Goal: Transaction & Acquisition: Purchase product/service

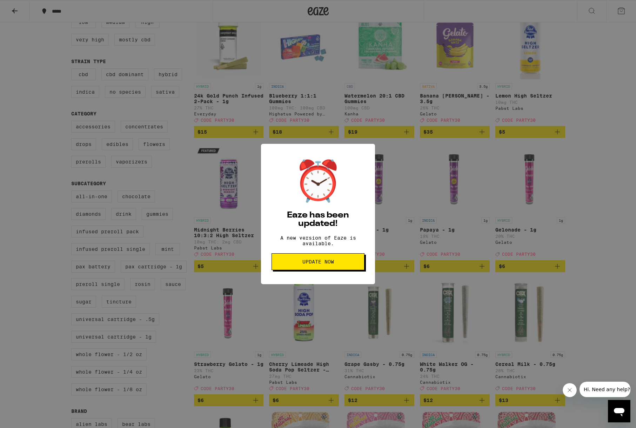
click at [314, 264] on span "Update Now" at bounding box center [318, 261] width 32 height 5
click at [318, 264] on span "Update Now" at bounding box center [318, 261] width 32 height 5
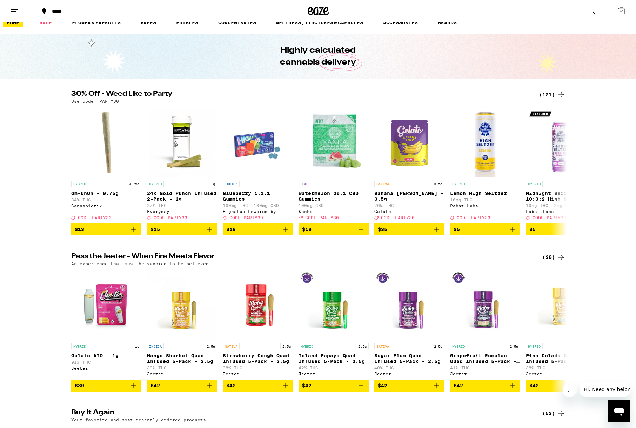
drag, startPoint x: 51, startPoint y: 84, endPoint x: 49, endPoint y: 91, distance: 7.2
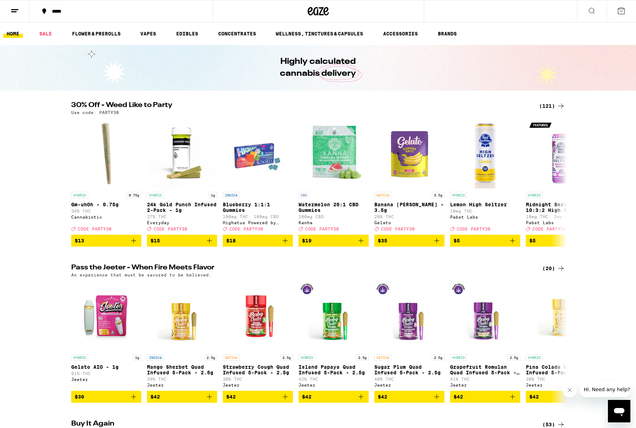
click at [18, 35] on link "HOME" at bounding box center [13, 33] width 20 height 8
click at [61, 4] on button "*****" at bounding box center [120, 11] width 183 height 21
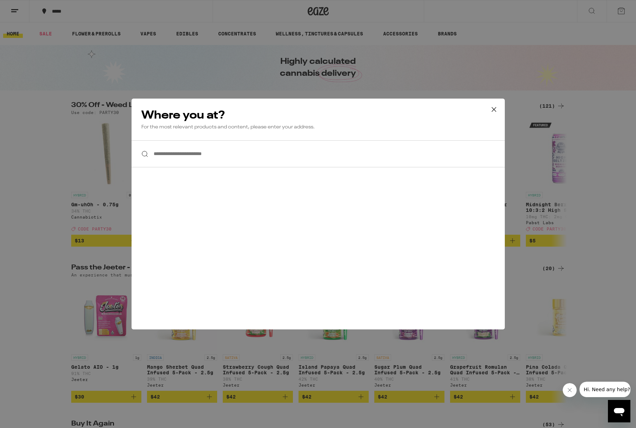
scroll to position [27, 0]
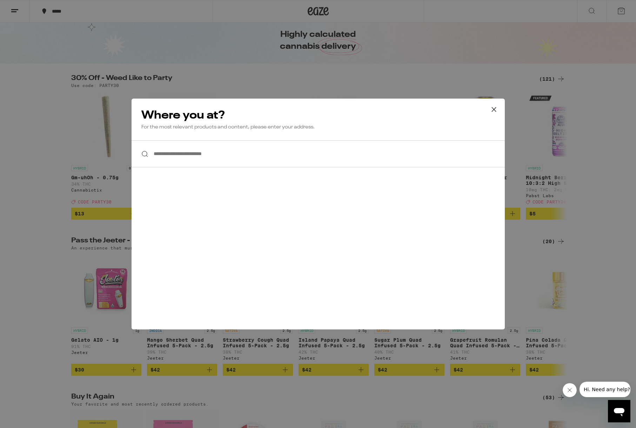
click at [207, 162] on input "**********" at bounding box center [317, 153] width 373 height 27
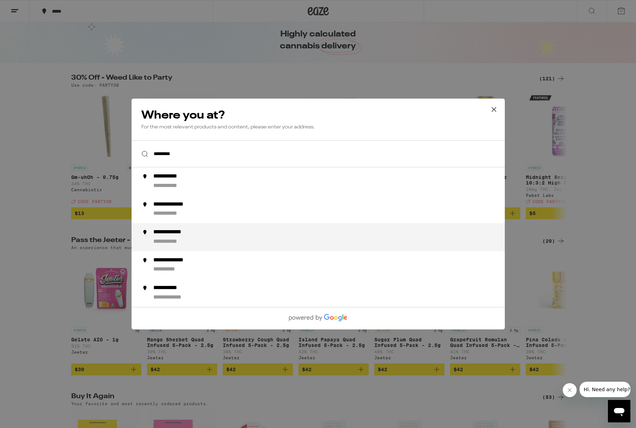
click at [184, 233] on div "**********" at bounding box center [176, 232] width 47 height 7
type input "**********"
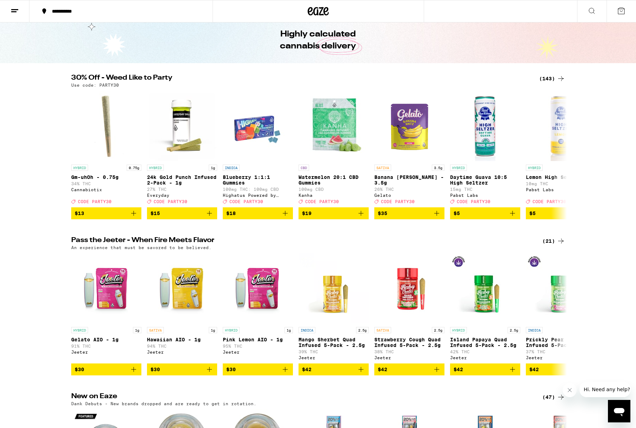
click at [551, 80] on div "(143)" at bounding box center [552, 78] width 26 height 8
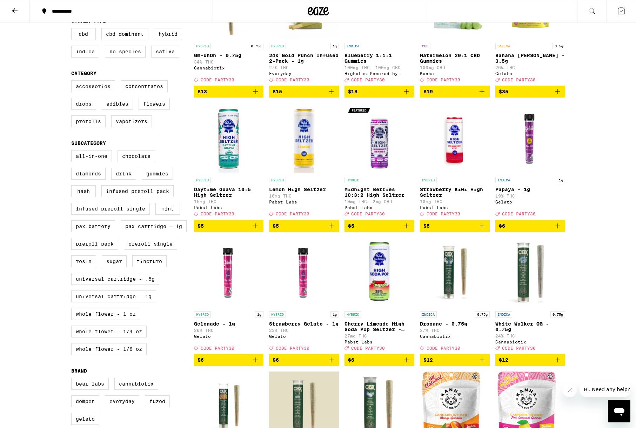
scroll to position [129, 0]
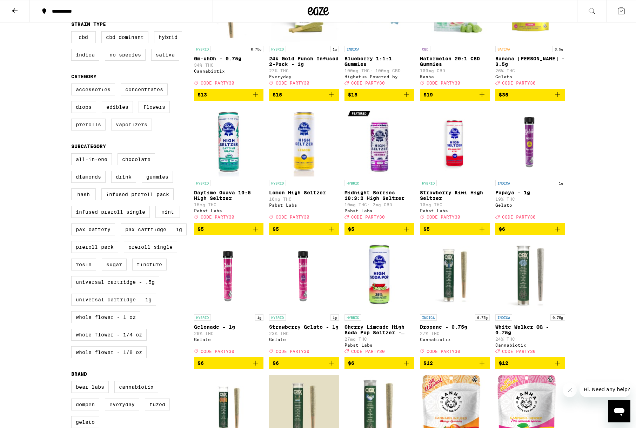
click at [134, 130] on label "Vaporizers" at bounding box center [131, 124] width 41 height 12
click at [73, 85] on input "Vaporizers" at bounding box center [73, 84] width 0 height 0
checkbox input "true"
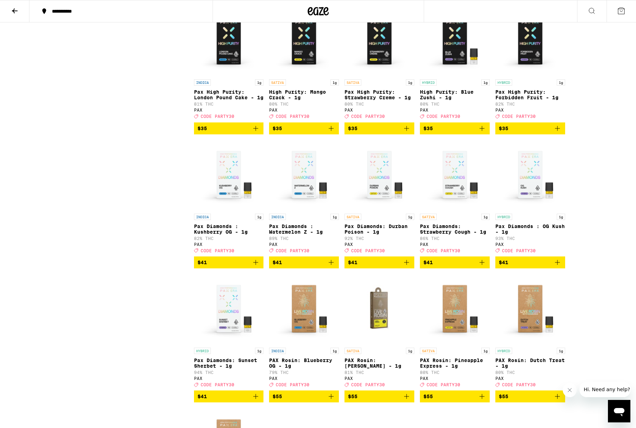
scroll to position [746, 0]
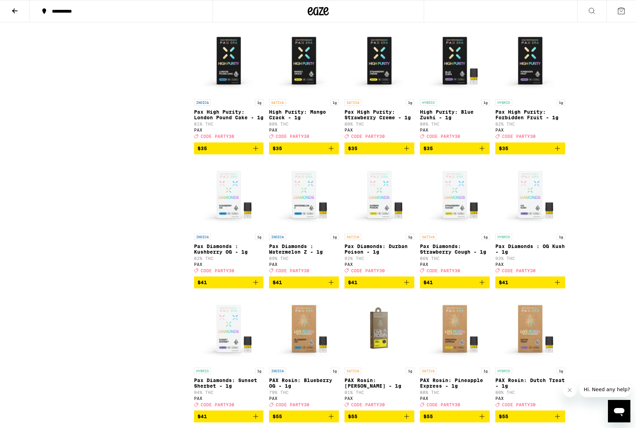
click at [331, 151] on icon "Add to bag" at bounding box center [330, 148] width 5 height 5
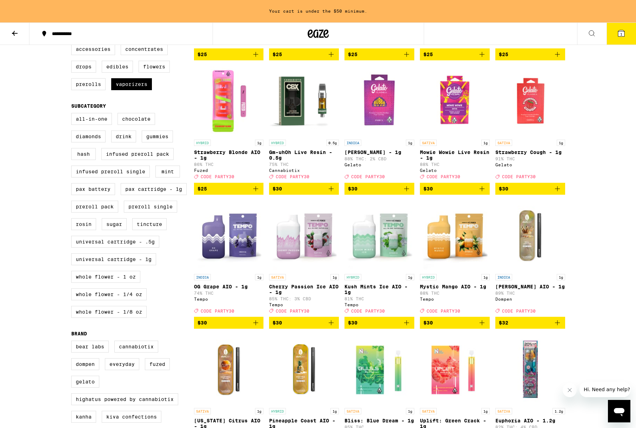
scroll to position [194, 0]
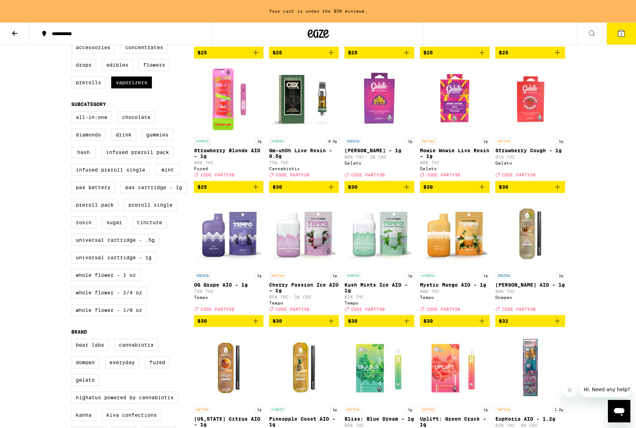
click at [485, 325] on icon "Add to bag" at bounding box center [481, 321] width 8 height 8
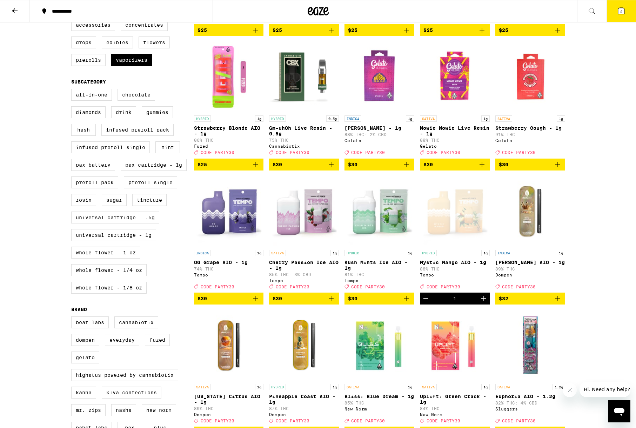
scroll to position [171, 0]
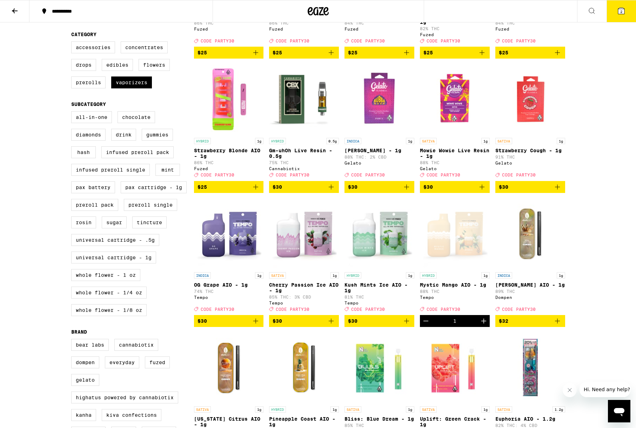
click at [330, 325] on icon "Add to bag" at bounding box center [331, 321] width 8 height 8
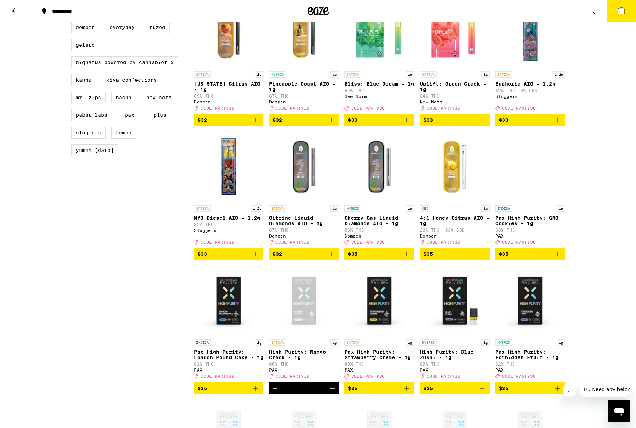
scroll to position [614, 0]
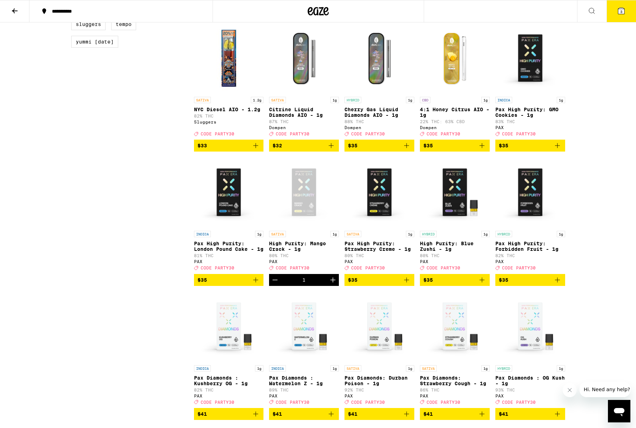
click at [481, 150] on icon "Add to bag" at bounding box center [481, 145] width 8 height 8
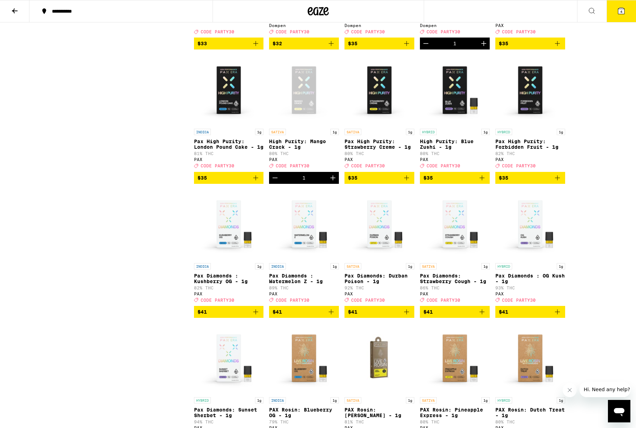
scroll to position [697, 0]
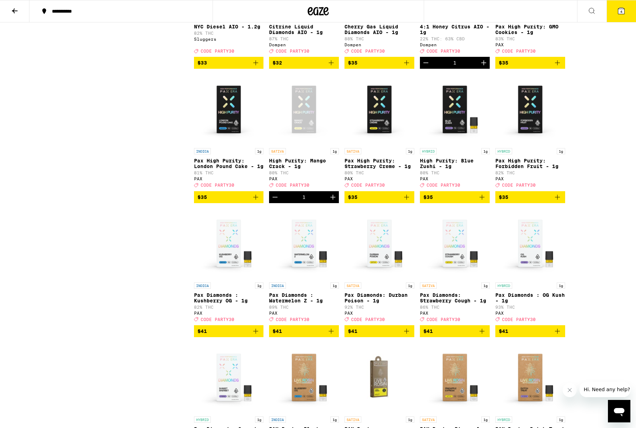
click at [558, 201] on icon "Add to bag" at bounding box center [557, 197] width 8 height 8
click at [501, 201] on icon "Decrement" at bounding box center [501, 197] width 8 height 8
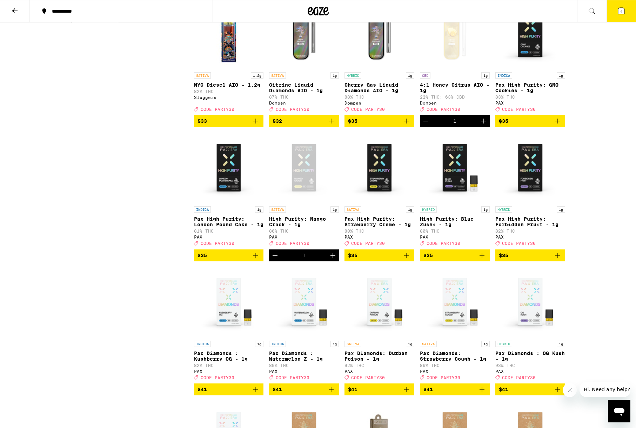
scroll to position [625, 0]
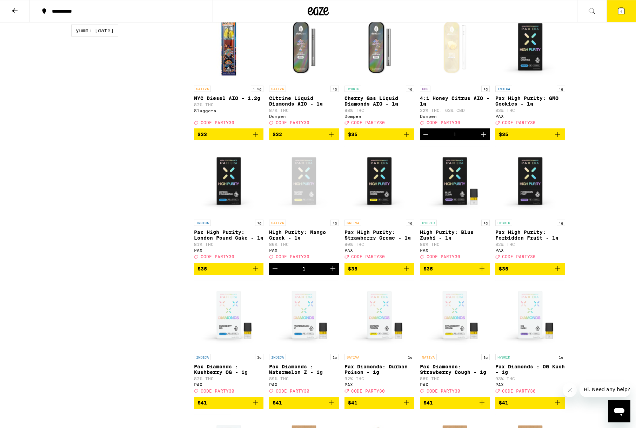
click at [558, 138] on icon "Add to bag" at bounding box center [557, 134] width 8 height 8
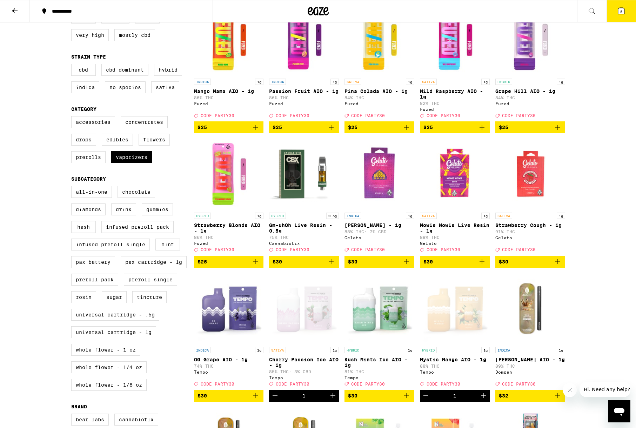
scroll to position [42, 0]
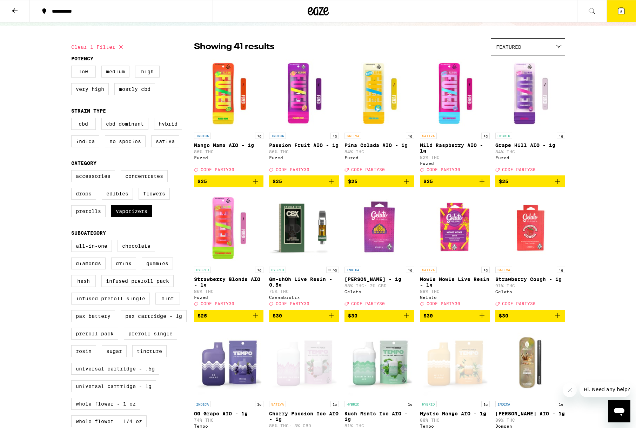
click at [618, 8] on icon at bounding box center [621, 11] width 8 height 8
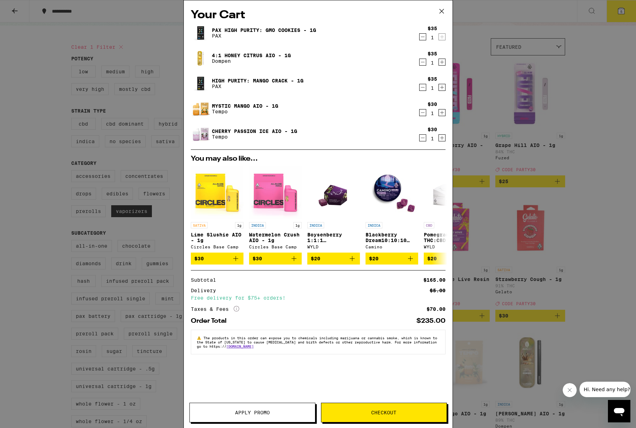
click at [265, 413] on span "Apply Promo" at bounding box center [252, 412] width 35 height 5
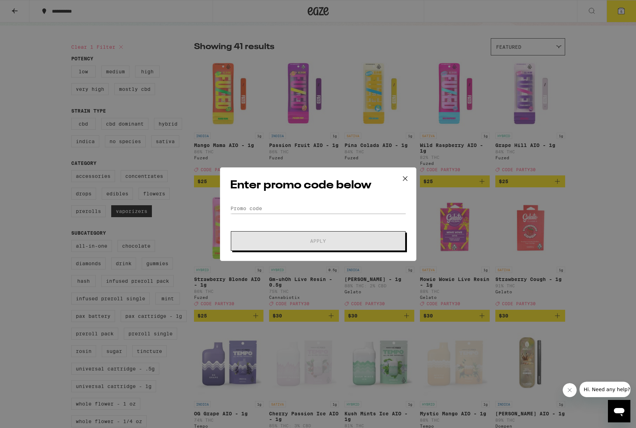
click at [293, 202] on div "Enter promo code below Promo Code Apply" at bounding box center [318, 214] width 196 height 94
click at [290, 204] on input "Promo Code" at bounding box center [318, 208] width 176 height 11
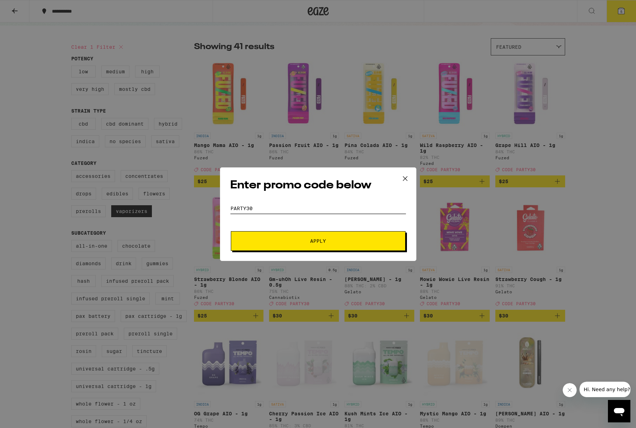
type input "PARTY30"
click at [307, 240] on span "Apply" at bounding box center [318, 240] width 126 height 5
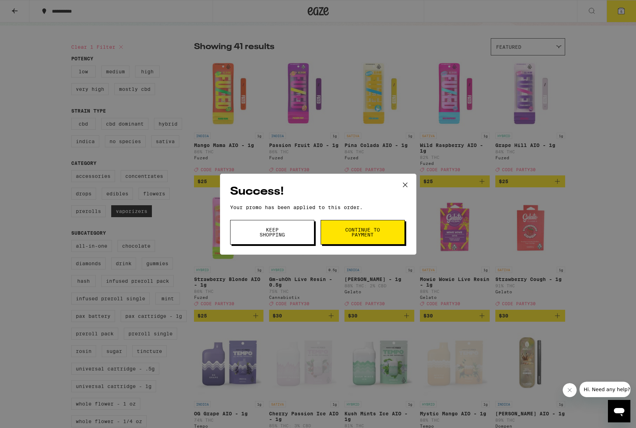
click at [264, 231] on span "Keep Shopping" at bounding box center [272, 232] width 36 height 10
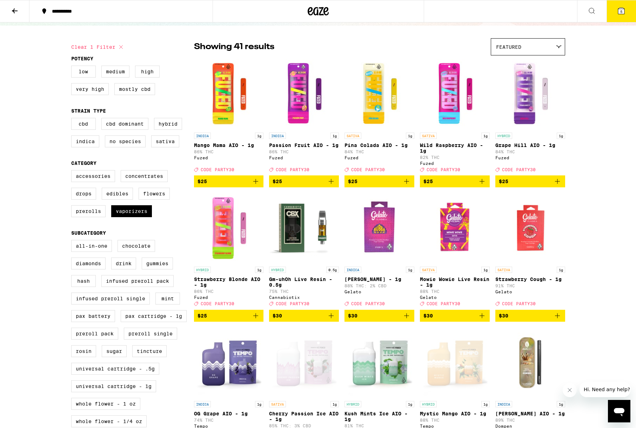
click at [260, 321] on button "$25" at bounding box center [229, 316] width 70 height 12
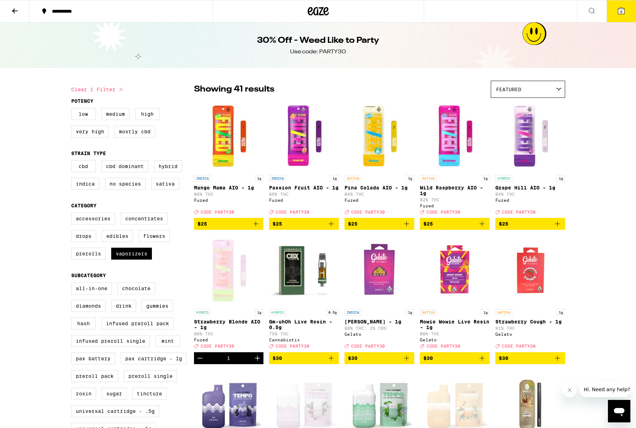
click at [628, 8] on button "6" at bounding box center [620, 11] width 29 height 22
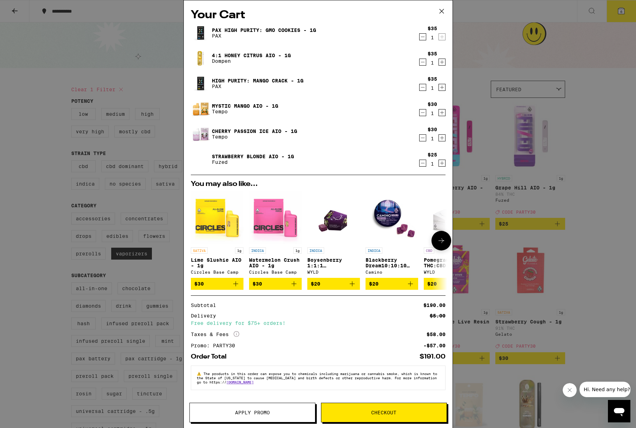
scroll to position [1, 0]
click at [378, 413] on span "Checkout" at bounding box center [383, 412] width 25 height 5
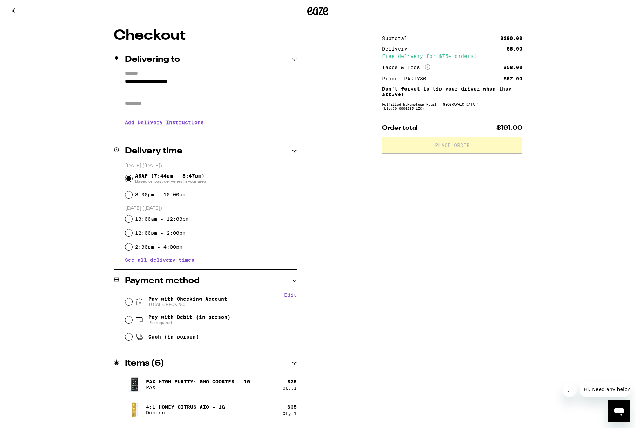
scroll to position [65, 0]
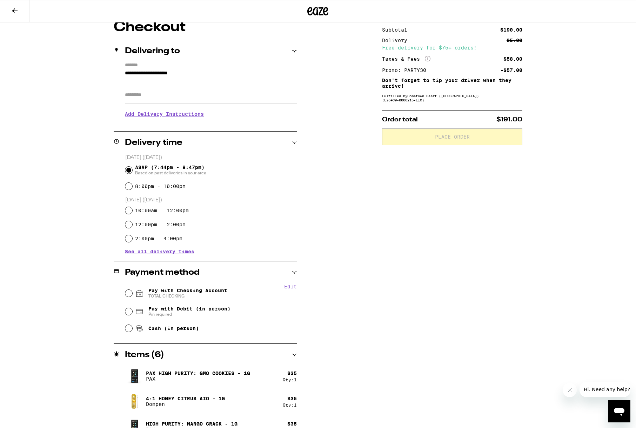
click at [136, 293] on icon at bounding box center [139, 293] width 8 height 8
click at [132, 293] on input "Pay with Checking Account TOTAL CHECKING" at bounding box center [128, 293] width 7 height 7
radio input "true"
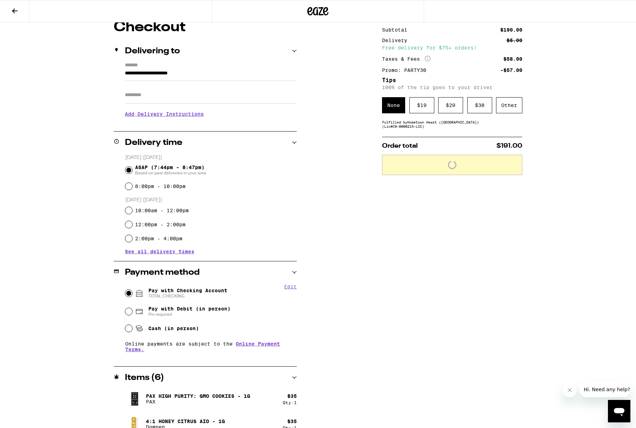
click at [431, 137] on div "Subtotal $190.00 Delivery $5.00 Free delivery for $75+ orders! Taxes & Fees Mor…" at bounding box center [452, 280] width 140 height 520
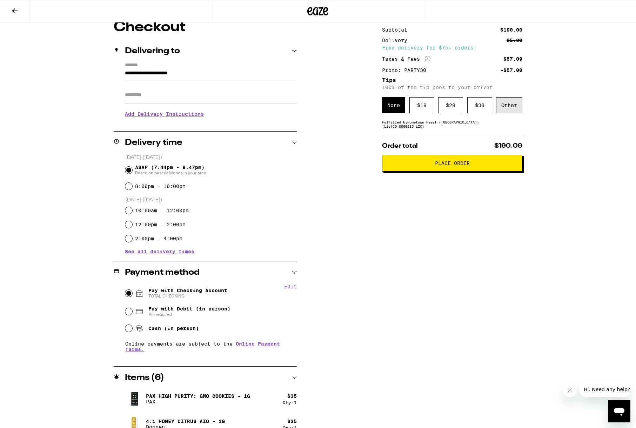
click at [514, 110] on div "Other" at bounding box center [509, 105] width 26 height 16
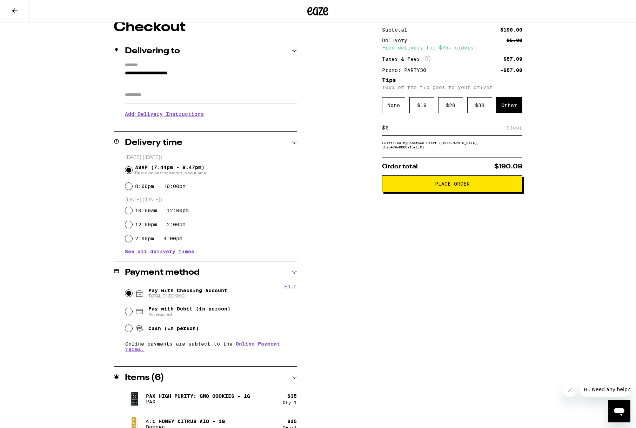
click at [437, 131] on input at bounding box center [445, 127] width 121 height 6
type input "10"
click at [510, 131] on div "Save" at bounding box center [515, 127] width 13 height 15
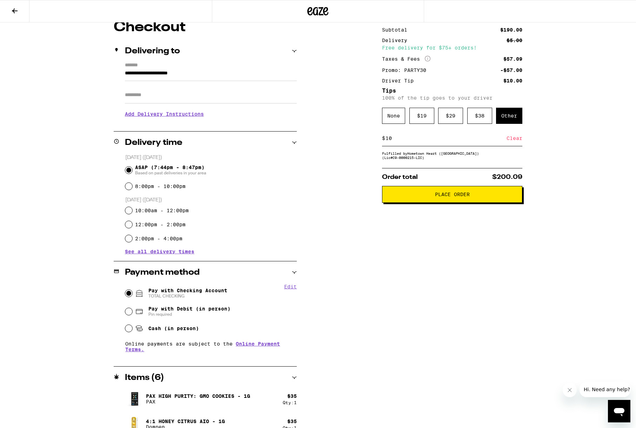
click at [467, 197] on span "Place Order" at bounding box center [452, 194] width 35 height 5
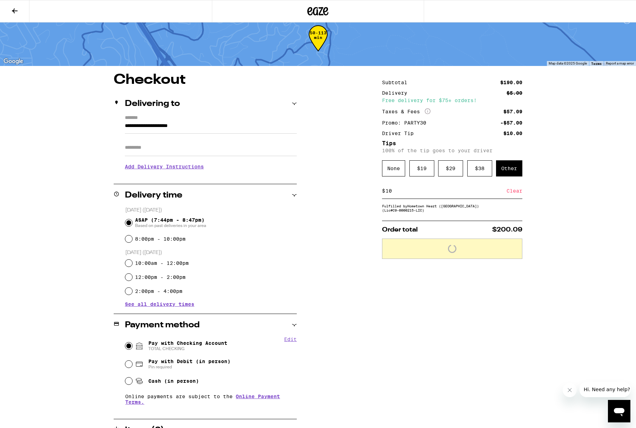
scroll to position [0, 0]
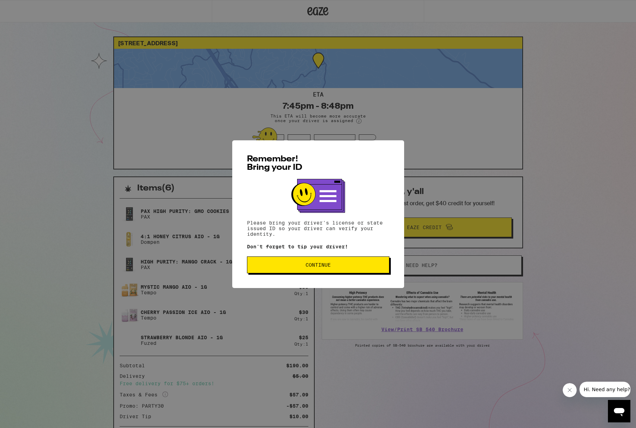
click at [320, 267] on span "Continue" at bounding box center [317, 264] width 25 height 5
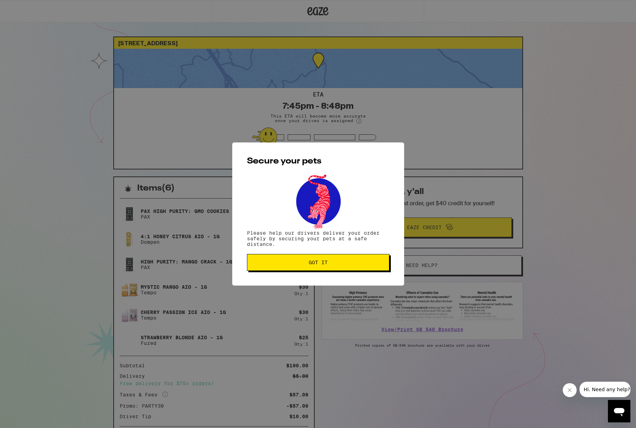
click at [316, 265] on span "Got it" at bounding box center [317, 262] width 19 height 5
